Goal: Task Accomplishment & Management: Complete application form

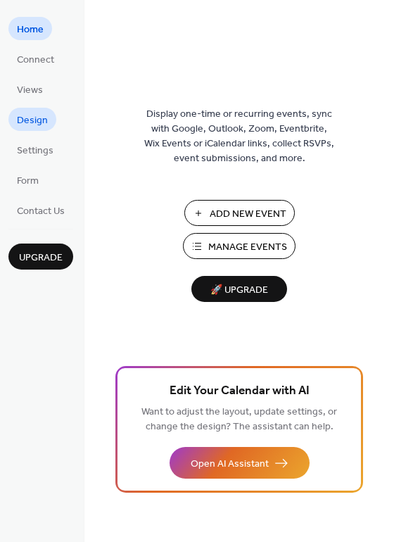
click at [28, 120] on span "Design" at bounding box center [32, 120] width 31 height 15
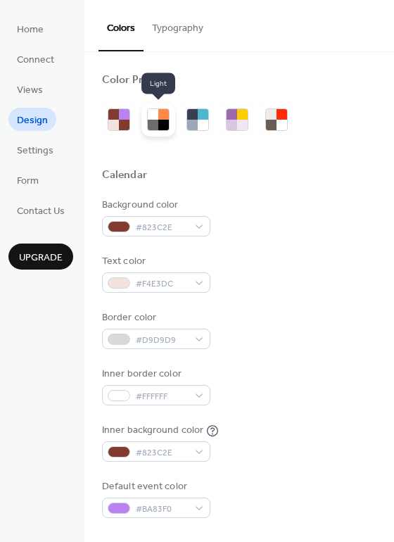
click at [161, 124] on div at bounding box center [163, 125] width 11 height 11
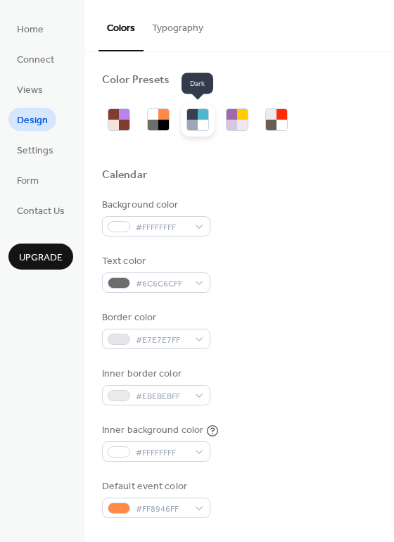
click at [193, 120] on div at bounding box center [192, 125] width 11 height 11
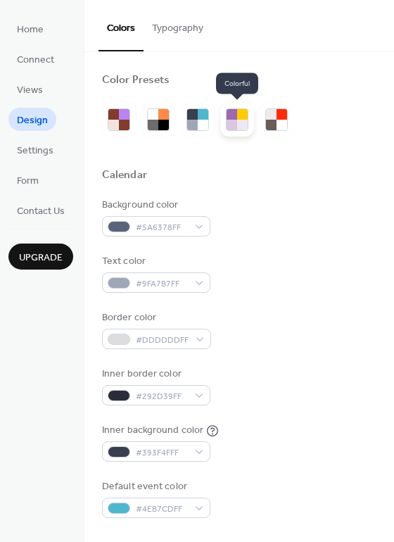
click at [238, 120] on div at bounding box center [242, 125] width 11 height 11
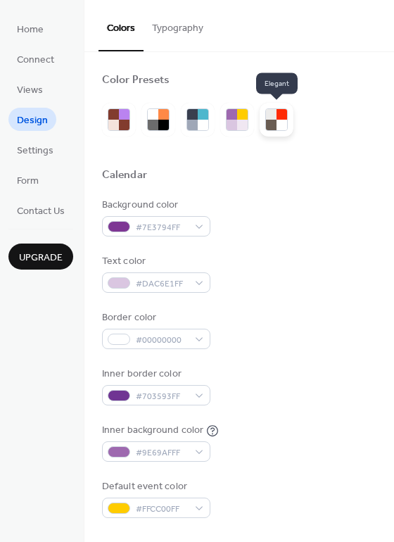
click at [269, 123] on div at bounding box center [271, 125] width 11 height 11
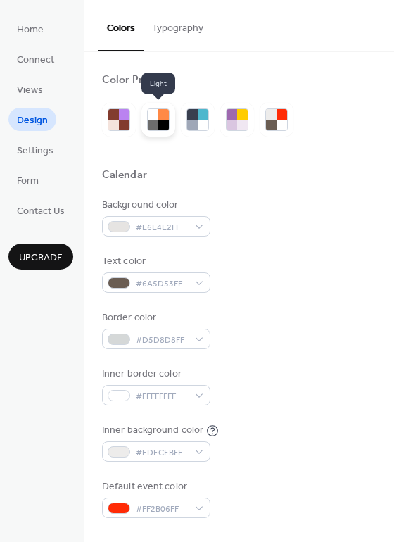
click at [163, 118] on div at bounding box center [163, 114] width 11 height 11
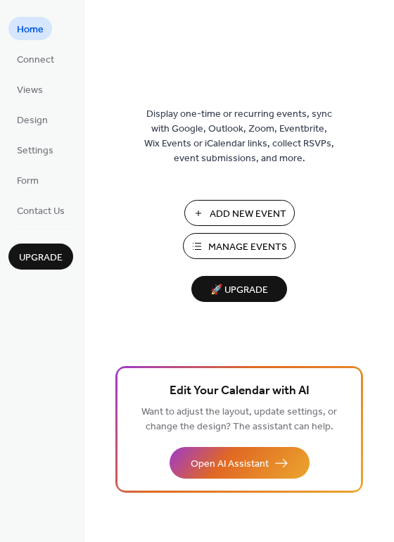
click at [239, 222] on span "Add New Event" at bounding box center [248, 214] width 77 height 15
